Goal: Navigation & Orientation: Find specific page/section

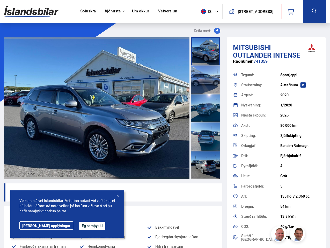
click at [31, 11] on img at bounding box center [31, 11] width 54 height 17
click at [204, 11] on span "is" at bounding box center [205, 11] width 13 height 5
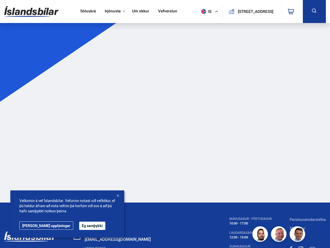
click at [292, 11] on icon at bounding box center [291, 12] width 6 height 6
click at [314, 11] on icon at bounding box center [314, 11] width 6 height 6
click at [207, 31] on main at bounding box center [165, 116] width 330 height 174
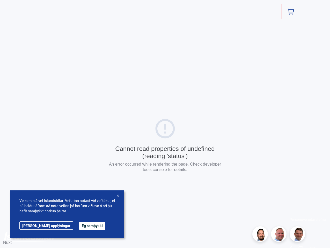
click at [279, 234] on img at bounding box center [280, 235] width 16 height 16
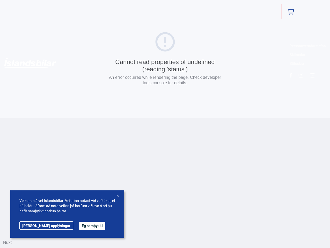
click at [297, 118] on html "Söluskrá Þjónusta Íslandsbílar [DOMAIN_NAME] Íslandsvörn Leiðbeiningar Um okkur…" at bounding box center [165, 59] width 330 height 118
click at [79, 226] on button "Ég samþykki" at bounding box center [92, 226] width 26 height 8
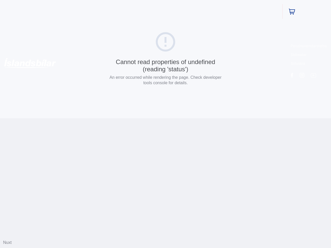
click at [118, 118] on html "Söluskrá Þjónusta Íslandsbílar [DOMAIN_NAME] Íslandsvörn Leiðbeiningar Um okkur…" at bounding box center [165, 59] width 331 height 118
